Goal: Find specific page/section: Find specific page/section

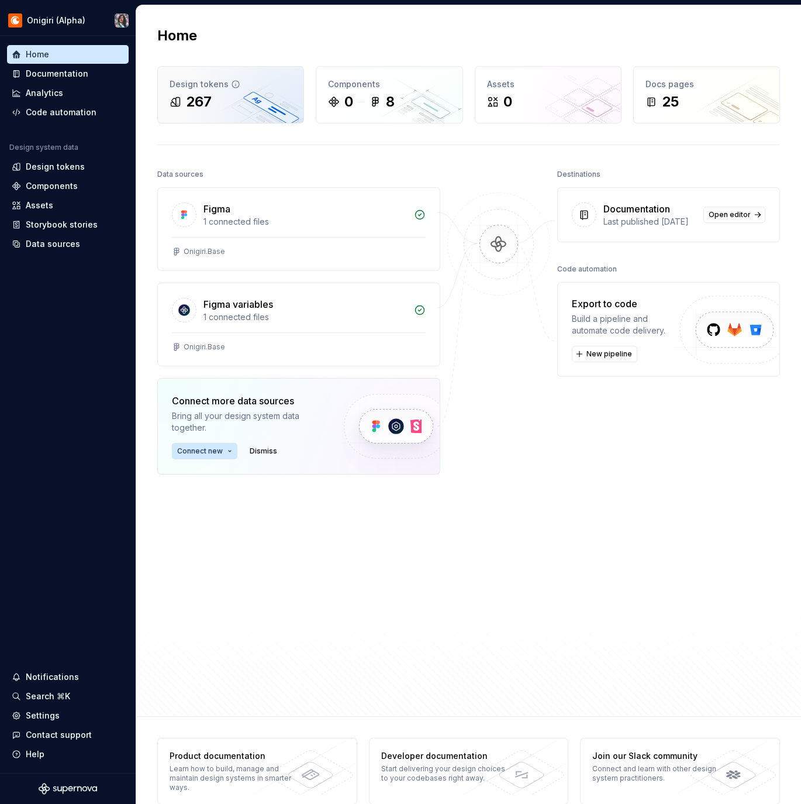
click at [201, 95] on div "267" at bounding box center [199, 101] width 26 height 19
